Goal: Check status: Check status

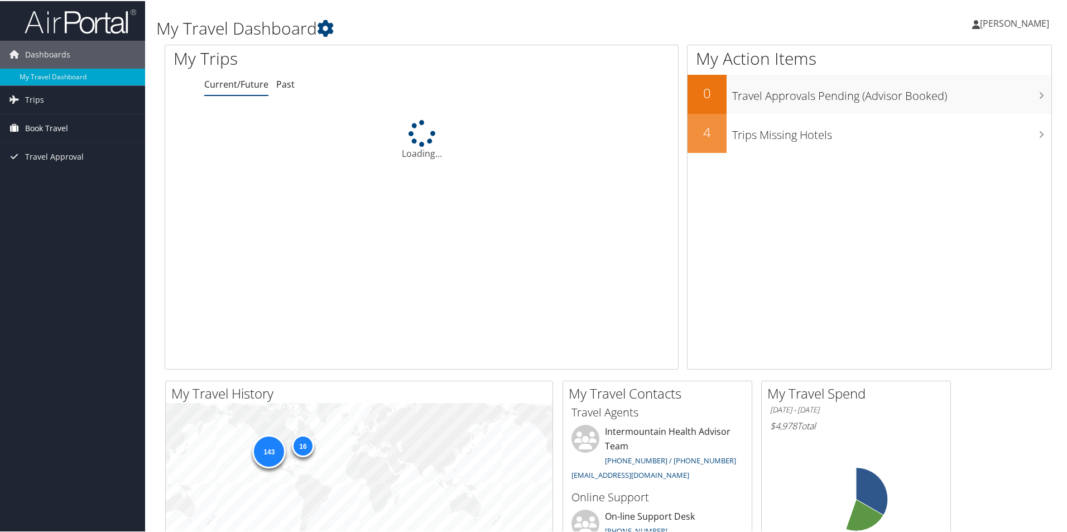
click at [57, 126] on span "Book Travel" at bounding box center [46, 127] width 43 height 28
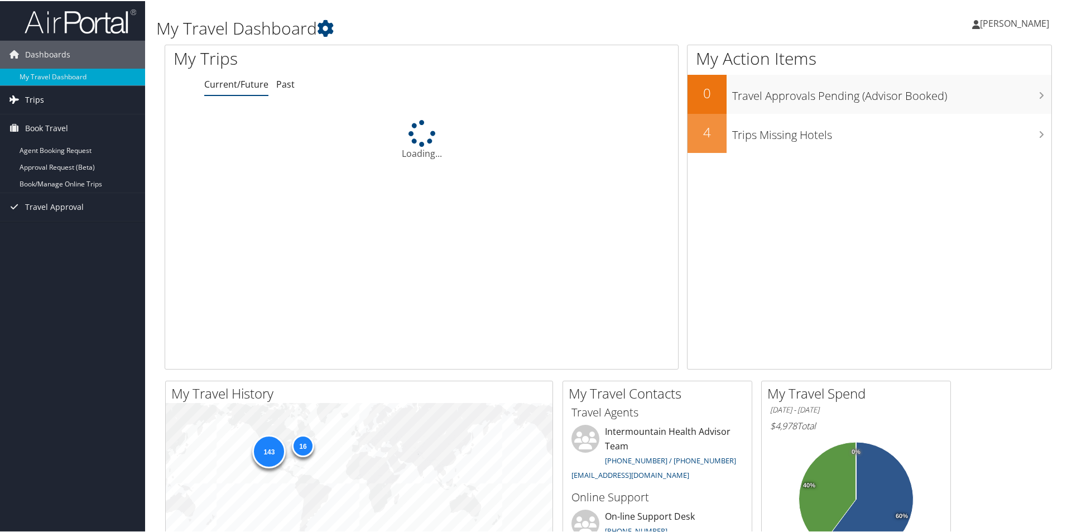
click at [35, 94] on span "Trips" at bounding box center [34, 99] width 19 height 28
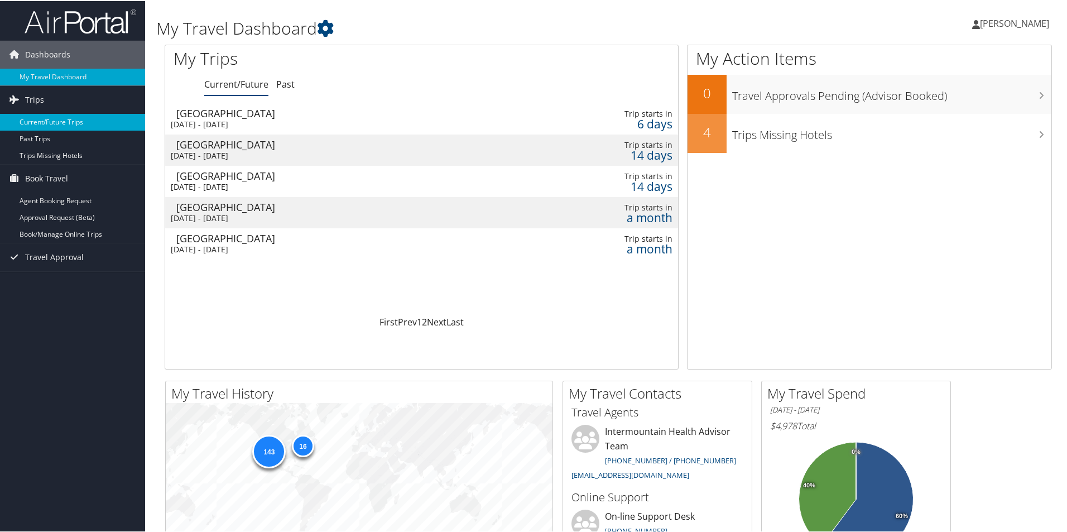
click at [46, 121] on link "Current/Future Trips" at bounding box center [72, 121] width 145 height 17
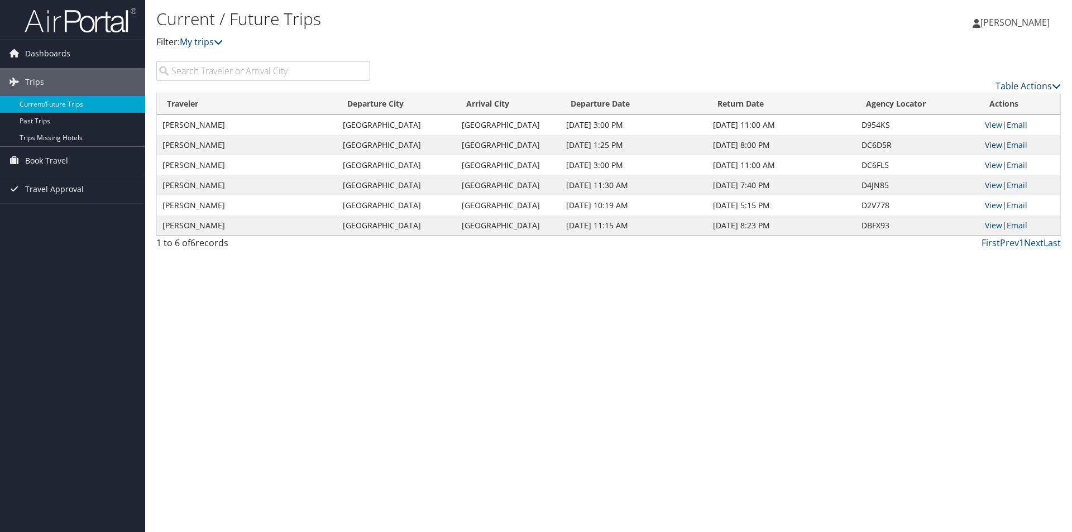
click at [986, 144] on link "View" at bounding box center [992, 145] width 17 height 11
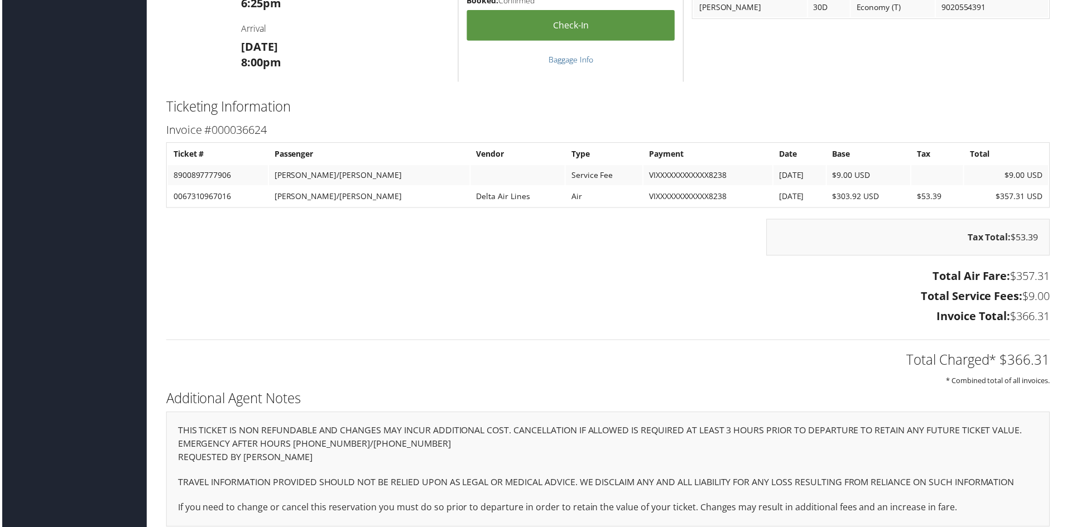
scroll to position [913, 0]
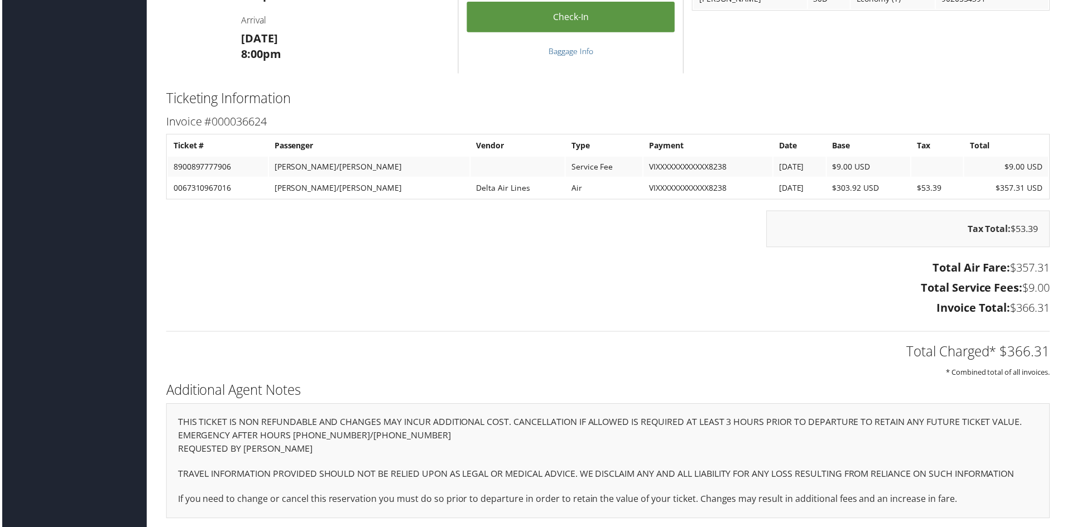
click at [574, 321] on div "Total Charged* $366.31 * Combined total of all invoices." at bounding box center [608, 350] width 904 height 59
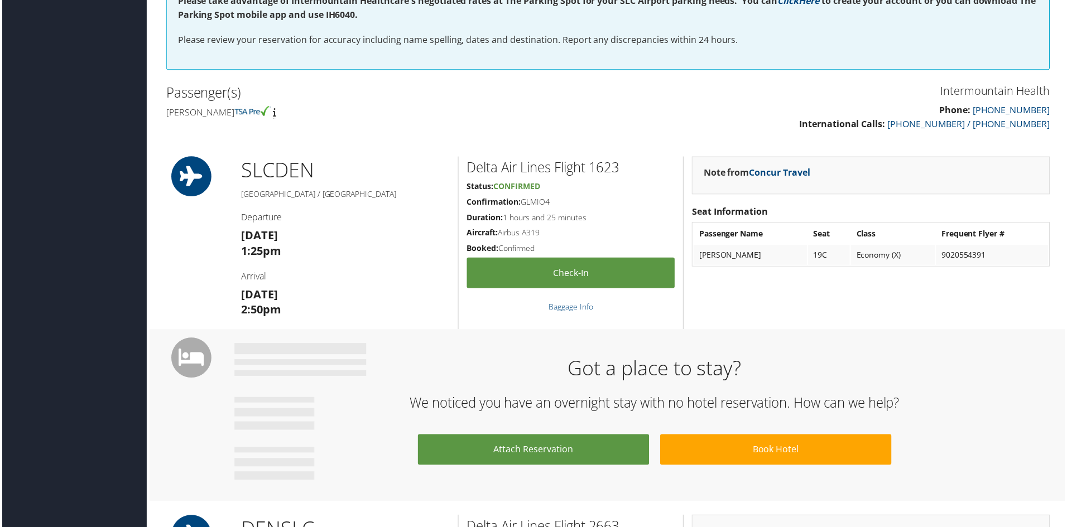
scroll to position [132, 0]
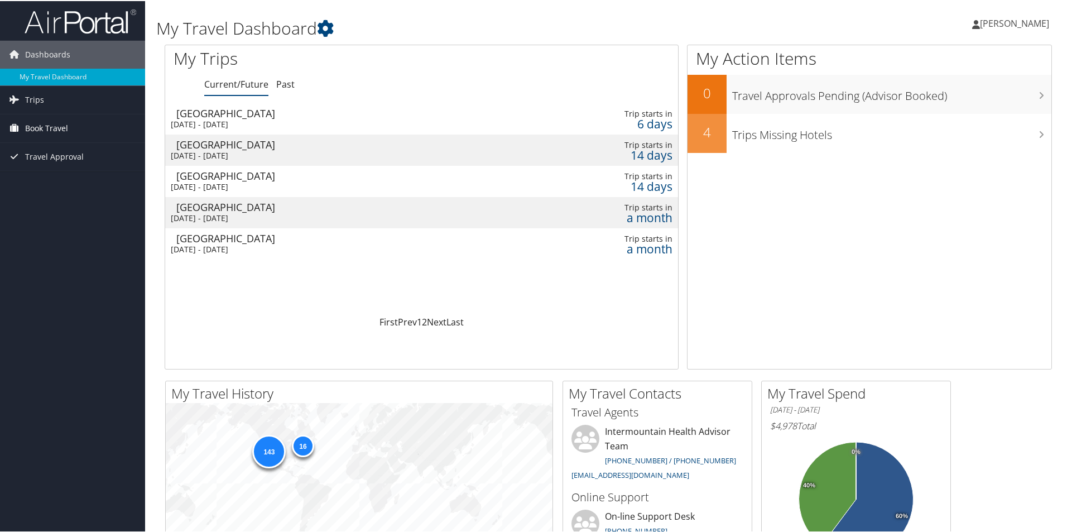
click at [69, 130] on link "Book Travel" at bounding box center [72, 127] width 145 height 28
click at [60, 205] on span "Travel Approval" at bounding box center [54, 206] width 59 height 28
click at [244, 124] on div "[DATE] - [DATE]" at bounding box center [328, 123] width 315 height 10
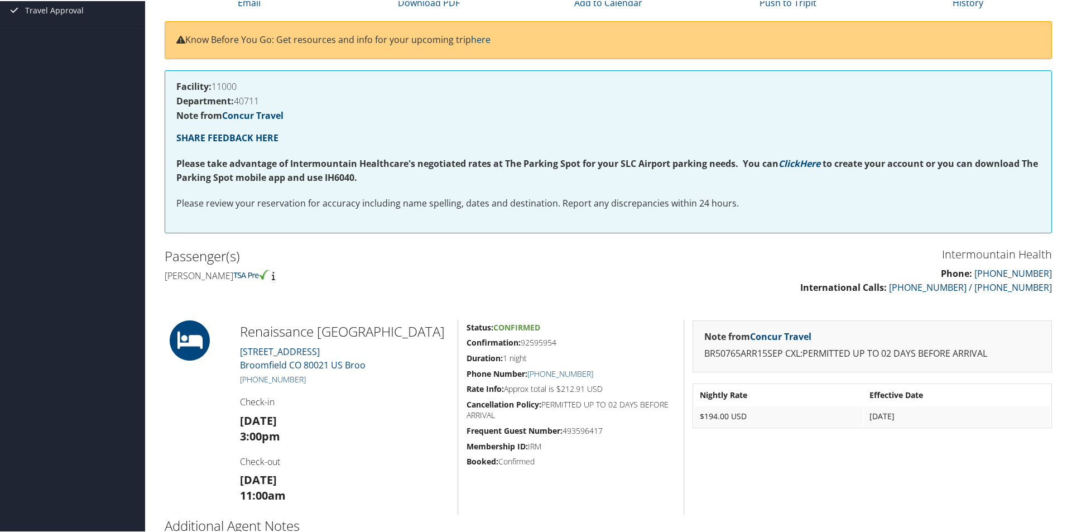
scroll to position [224, 0]
